Goal: Use online tool/utility: Use online tool/utility

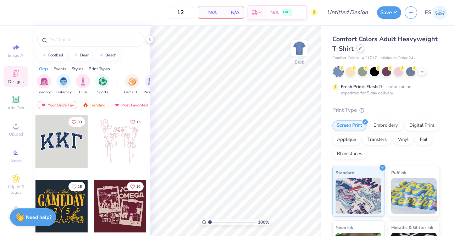
click at [362, 50] on icon at bounding box center [360, 48] width 4 height 4
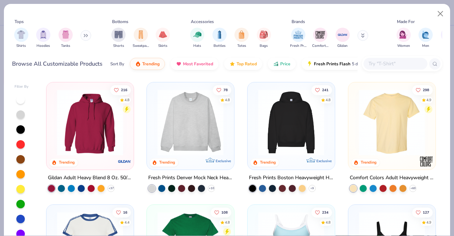
click at [390, 64] on input "text" at bounding box center [395, 64] width 55 height 8
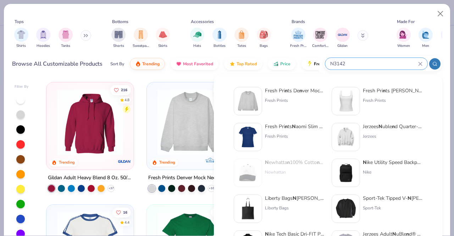
type input "N3142"
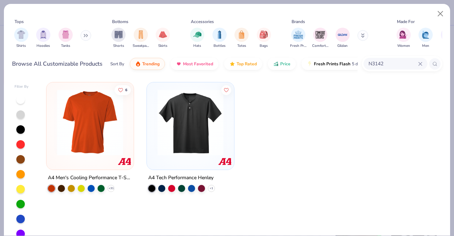
click at [118, 124] on img at bounding box center [90, 122] width 73 height 66
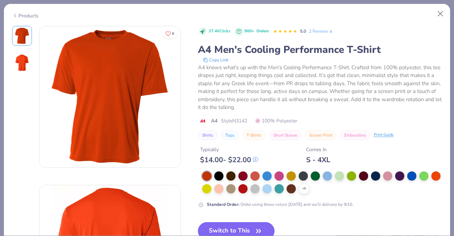
click at [238, 229] on button "Switch to This" at bounding box center [236, 231] width 77 height 18
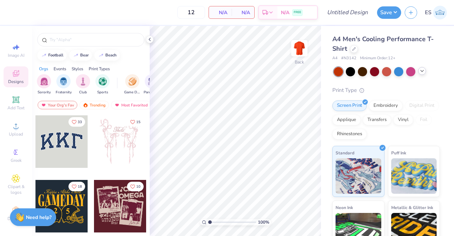
click at [425, 71] on div at bounding box center [422, 71] width 8 height 8
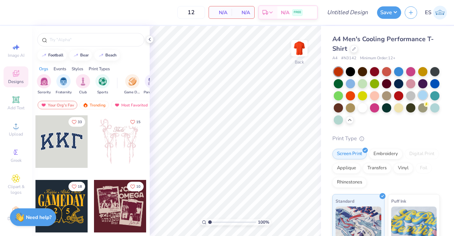
click at [418, 100] on div at bounding box center [422, 94] width 9 height 9
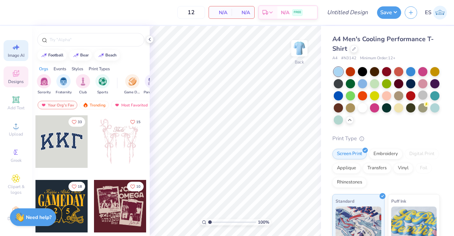
click at [16, 50] on icon at bounding box center [16, 47] width 9 height 9
select select "4"
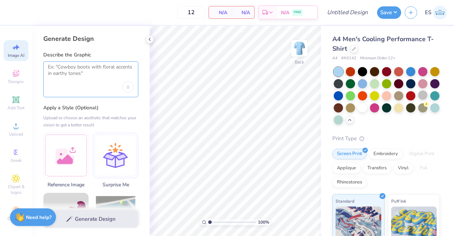
click at [77, 78] on textarea at bounding box center [91, 73] width 86 height 18
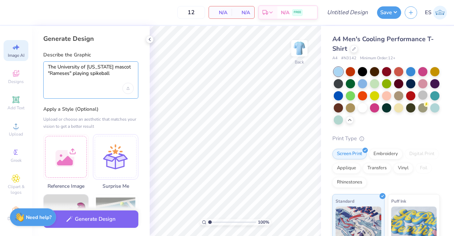
type textarea "The University of North Carolina mascot "Rameses" playing spikeball"
click at [119, 109] on label "Apply a Style (Optional)" at bounding box center [90, 109] width 95 height 7
click at [130, 90] on div "Upload image" at bounding box center [127, 88] width 11 height 11
click at [89, 89] on div "The University of North Carolina mascot "Rameses" playing spikeball" at bounding box center [90, 79] width 95 height 37
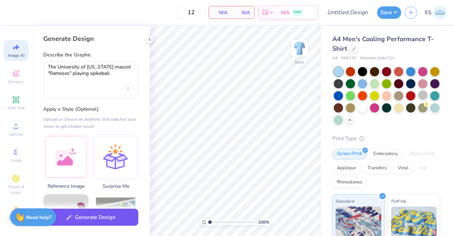
click at [95, 221] on button "Generate Design" at bounding box center [90, 216] width 95 height 17
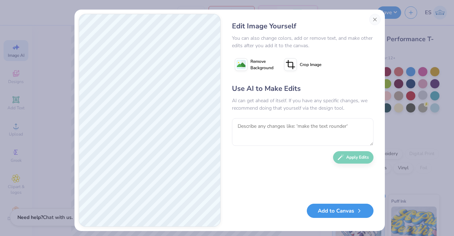
click at [334, 214] on button "Add to Canvas" at bounding box center [340, 210] width 67 height 15
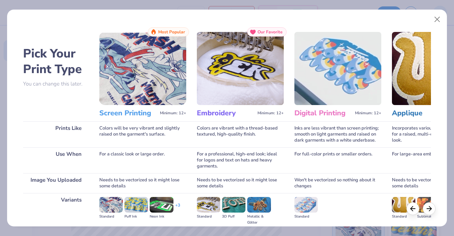
scroll to position [82, 0]
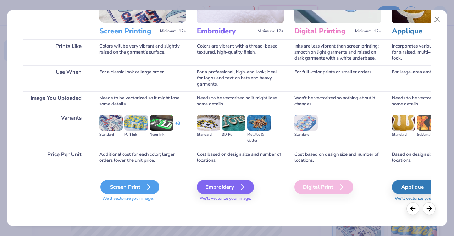
click at [137, 185] on div "Screen Print" at bounding box center [129, 187] width 59 height 14
click at [125, 188] on div "Screen Print" at bounding box center [129, 187] width 59 height 14
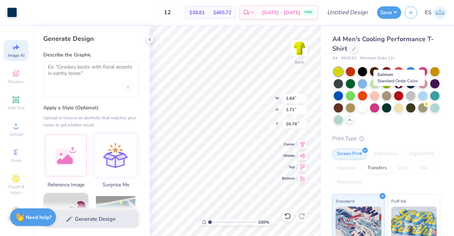
select select "4"
click at [418, 100] on div at bounding box center [422, 94] width 9 height 9
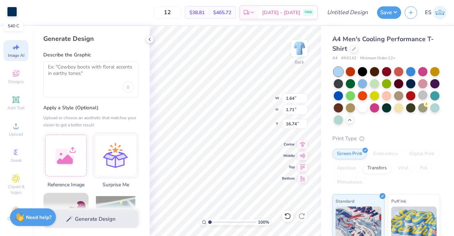
click at [16, 16] on div at bounding box center [12, 12] width 10 height 10
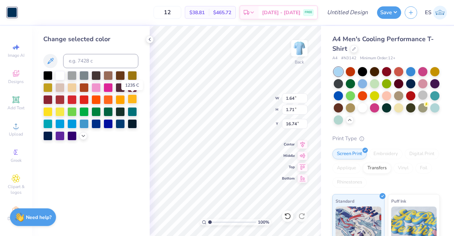
click at [136, 102] on div at bounding box center [132, 98] width 9 height 9
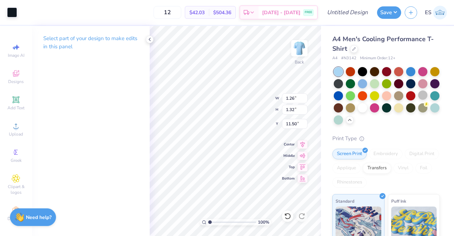
type input "1.26"
type input "1.32"
type input "11.50"
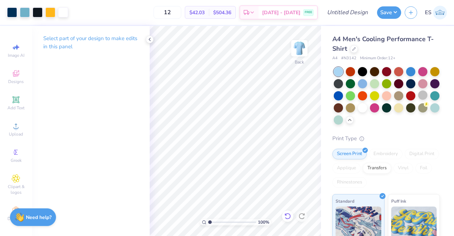
click at [288, 215] on icon at bounding box center [287, 215] width 7 height 7
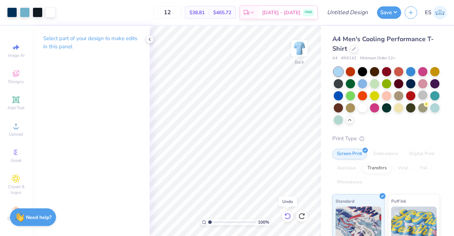
click at [288, 215] on icon at bounding box center [287, 215] width 7 height 7
type input "3.91"
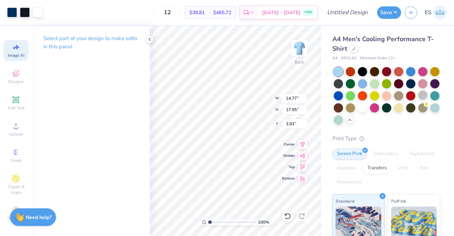
click at [14, 50] on icon at bounding box center [16, 47] width 9 height 9
select select "4"
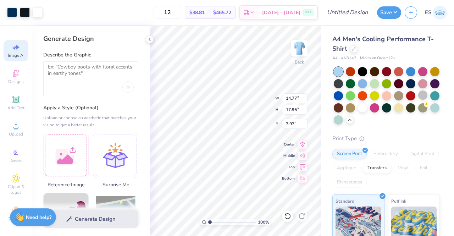
click at [92, 88] on div at bounding box center [90, 79] width 95 height 36
click at [78, 68] on textarea at bounding box center [91, 73] width 86 height 18
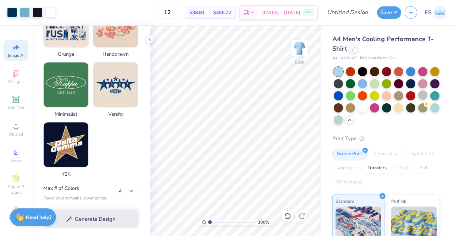
scroll to position [310, 0]
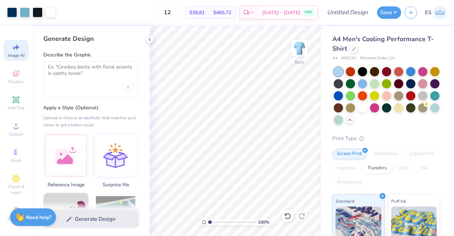
select select "4"
